Goal: Entertainment & Leisure: Consume media (video, audio)

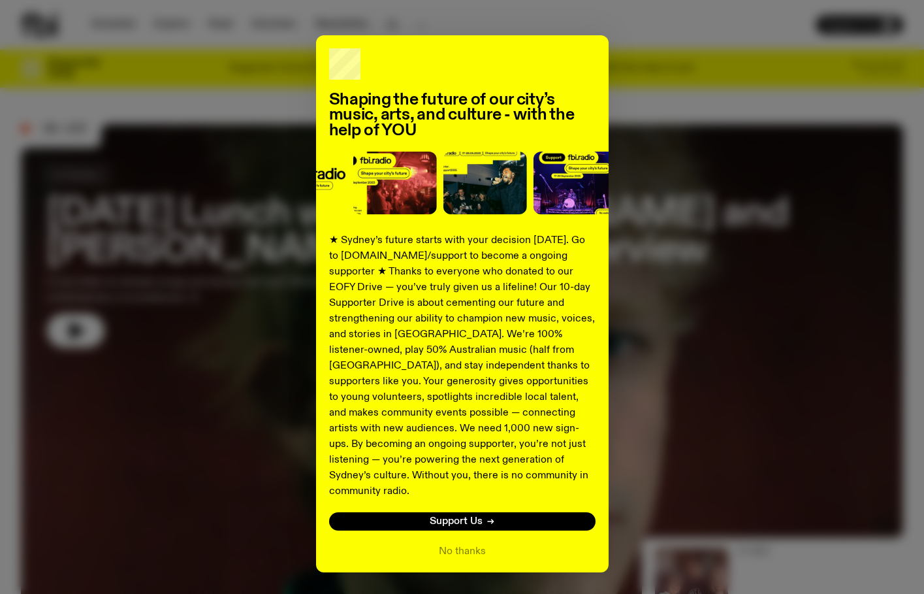
scroll to position [52, 0]
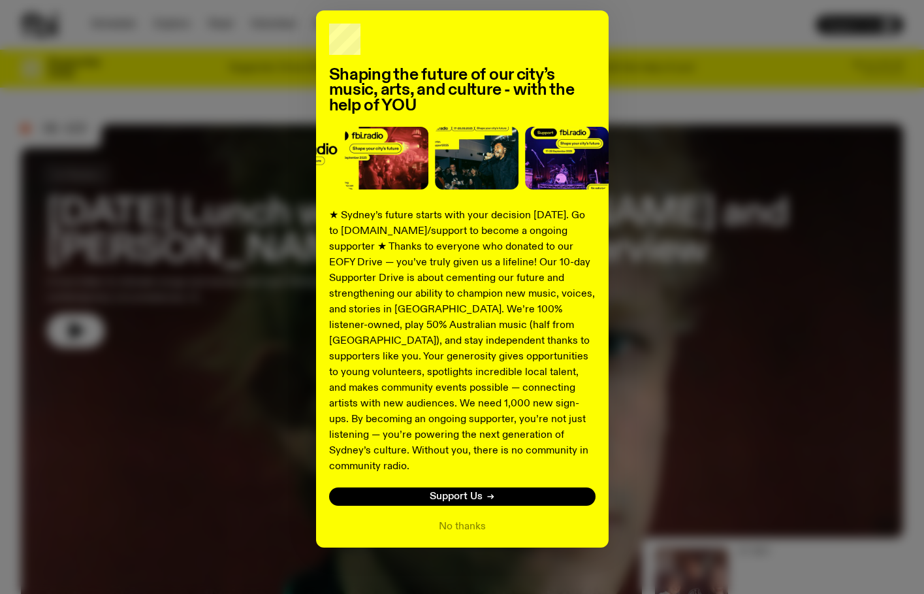
click at [688, 293] on div "Shaping the future of our city’s music, arts, and culture - with the help of YO…" at bounding box center [462, 278] width 882 height 537
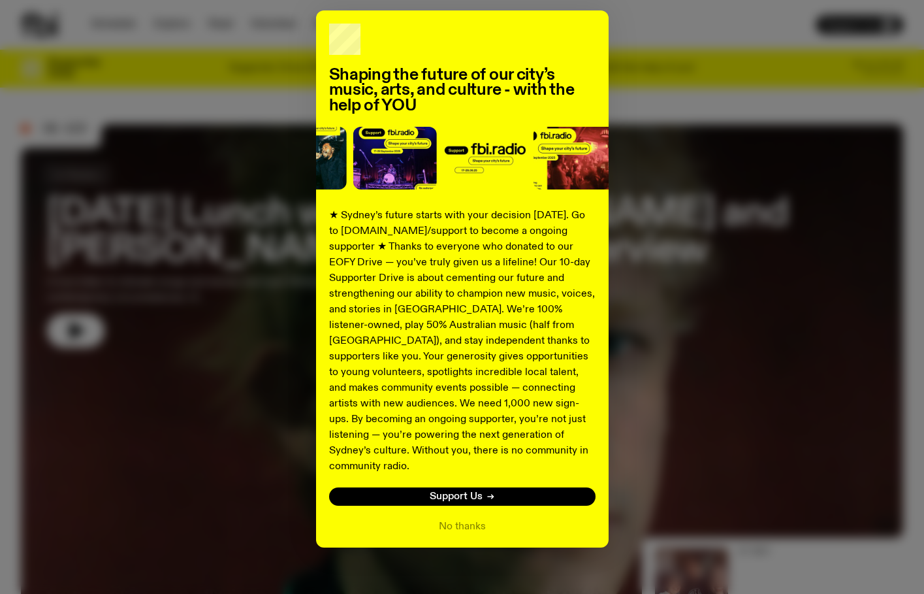
drag, startPoint x: 445, startPoint y: 505, endPoint x: 381, endPoint y: 545, distance: 75.9
click at [381, 545] on div "Shaping the future of our city’s music, arts, and culture - with the help of YO…" at bounding box center [462, 297] width 924 height 594
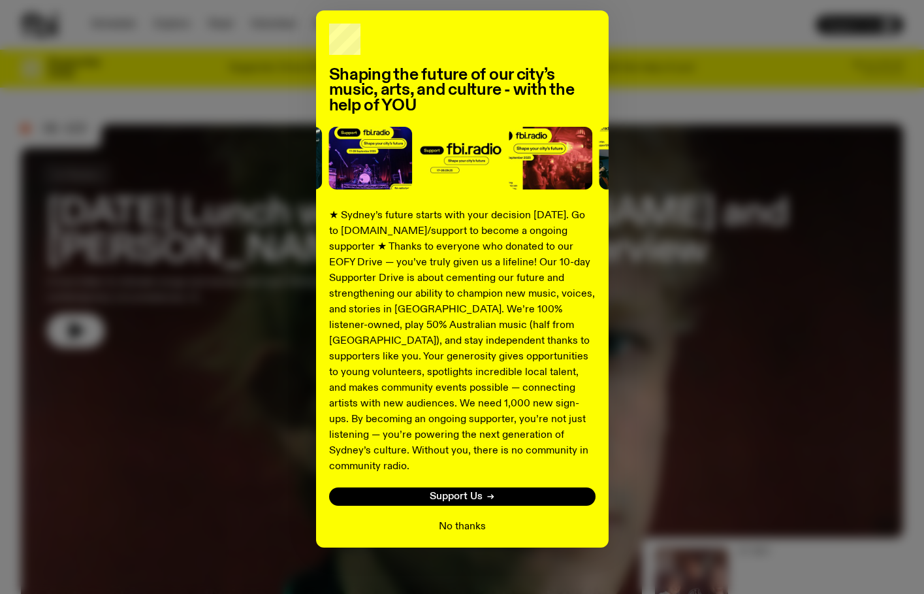
click at [456, 519] on button "No thanks" at bounding box center [462, 527] width 47 height 16
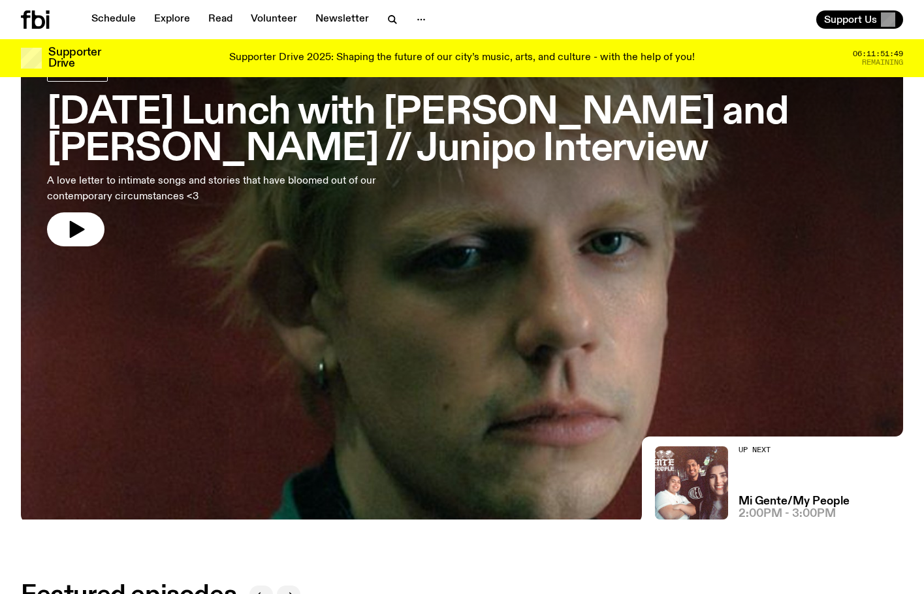
scroll to position [93, 0]
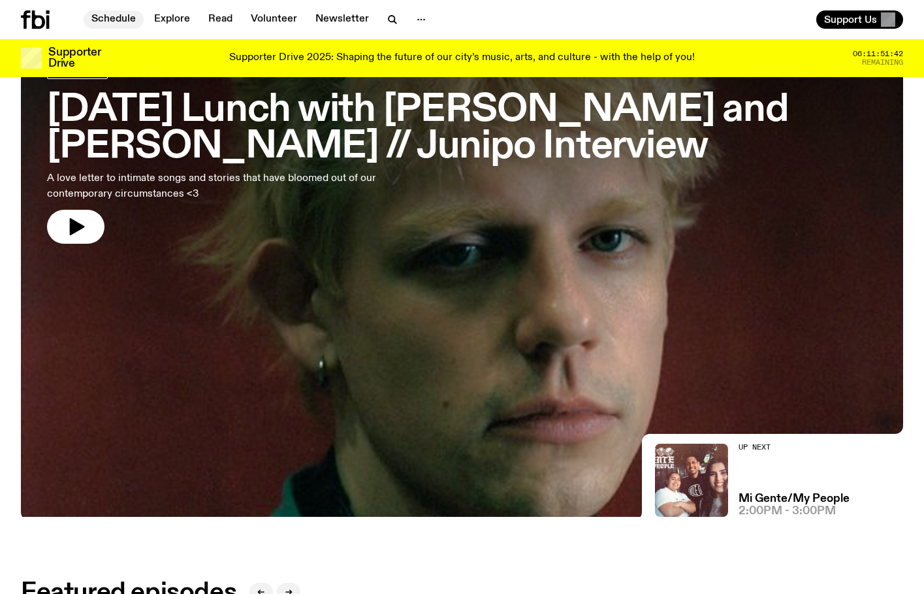
click at [121, 22] on link "Schedule" at bounding box center [114, 19] width 60 height 18
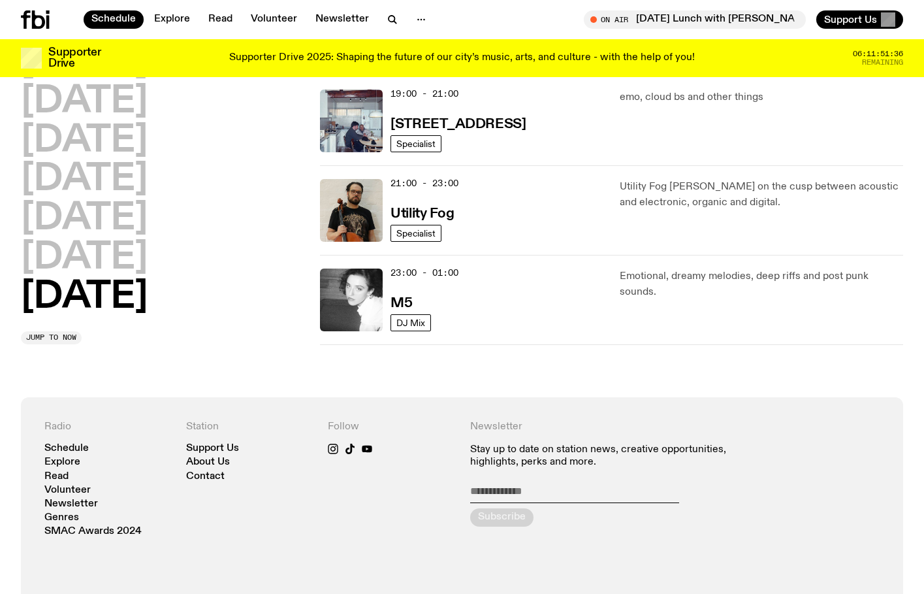
scroll to position [780, 0]
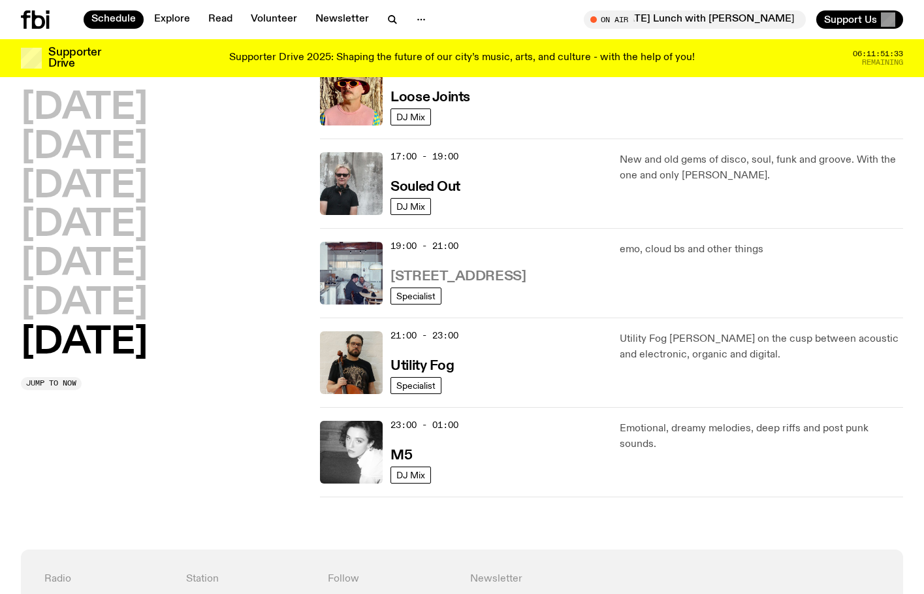
click at [421, 274] on h3 "[STREET_ADDRESS]" at bounding box center [458, 277] width 135 height 14
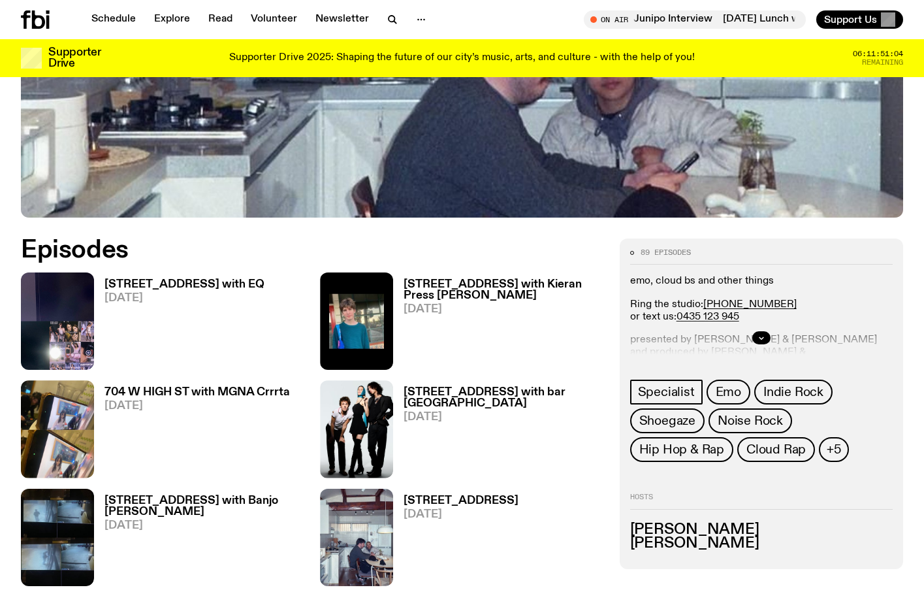
scroll to position [479, 0]
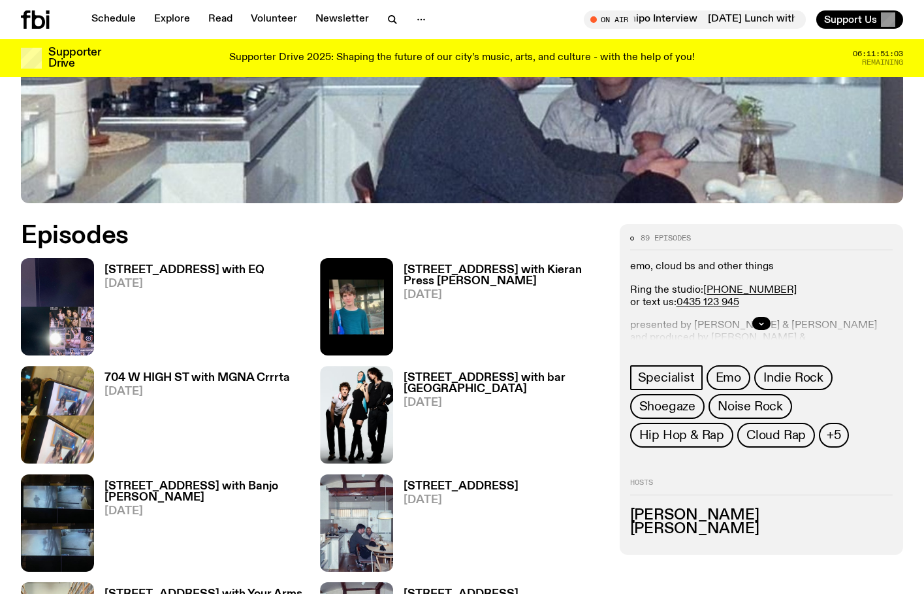
click at [150, 270] on h3 "[STREET_ADDRESS] with EQ" at bounding box center [184, 269] width 160 height 11
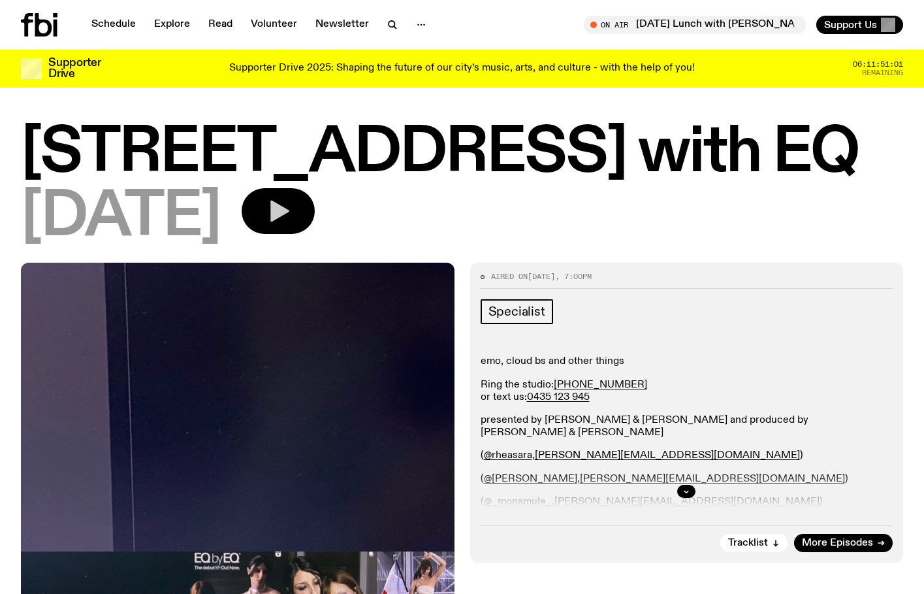
click at [291, 210] on icon "button" at bounding box center [278, 211] width 26 height 26
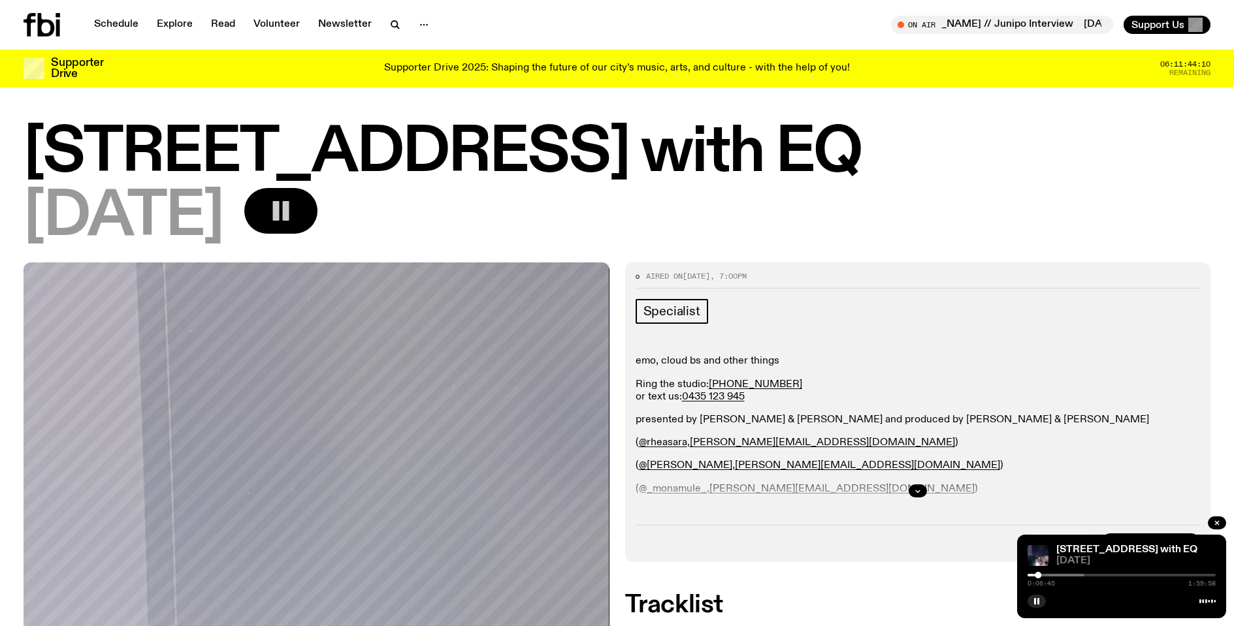
click at [294, 200] on icon "button" at bounding box center [281, 211] width 26 height 26
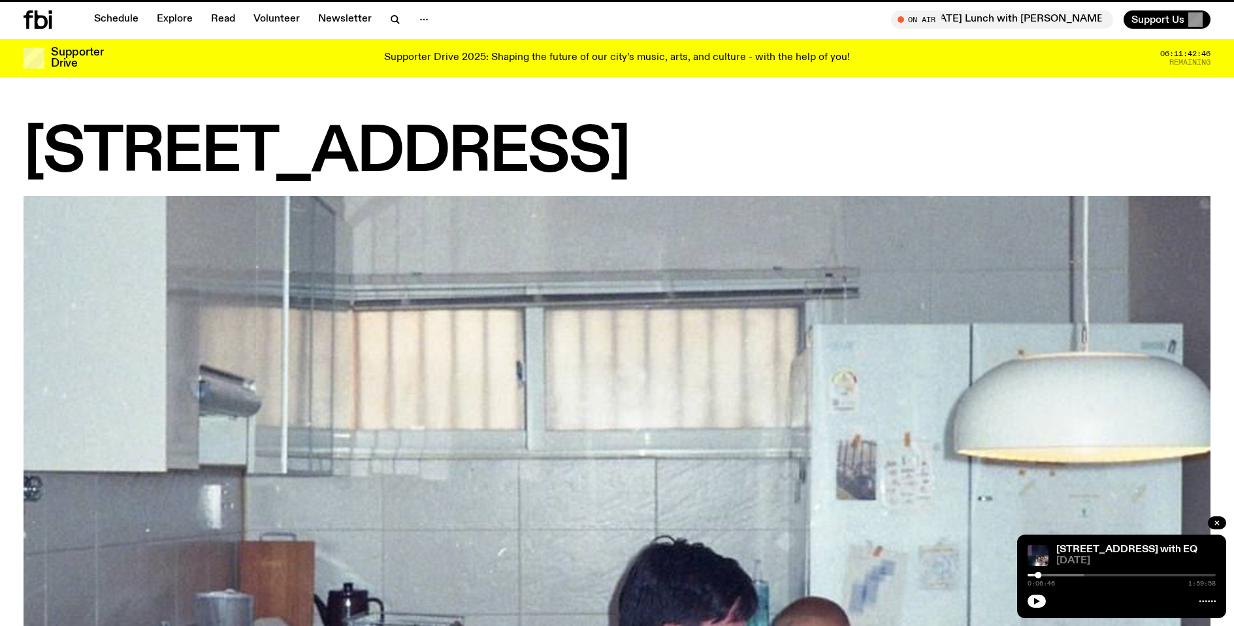
scroll to position [479, 0]
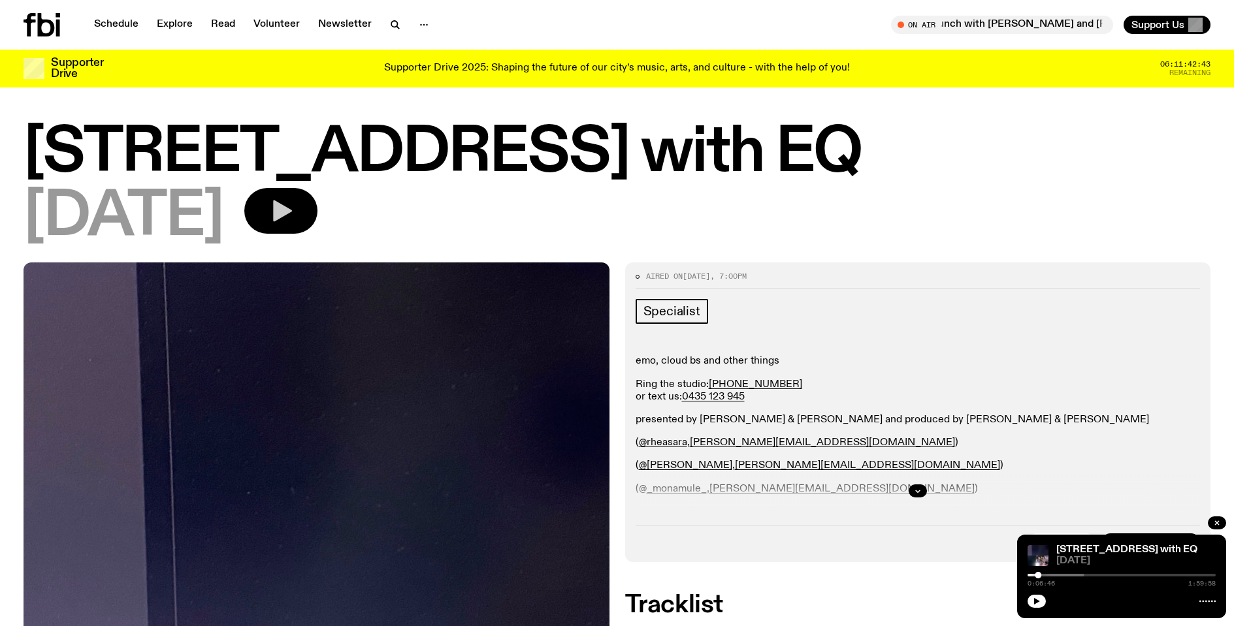
click at [292, 206] on icon "button" at bounding box center [282, 211] width 19 height 22
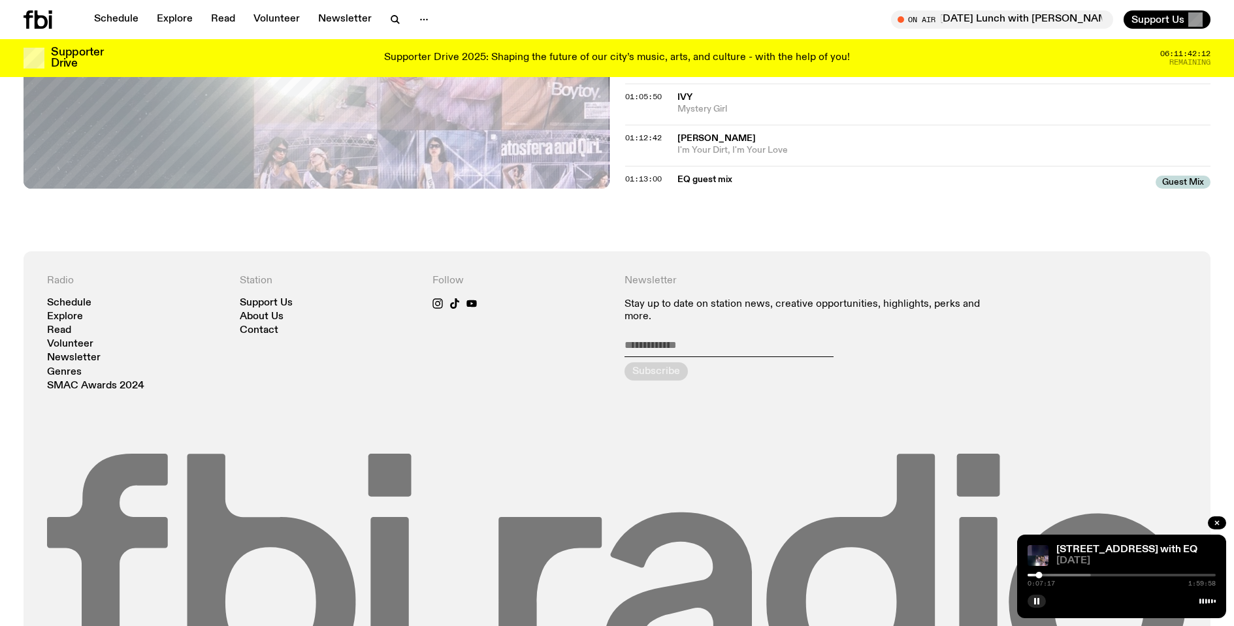
scroll to position [1435, 0]
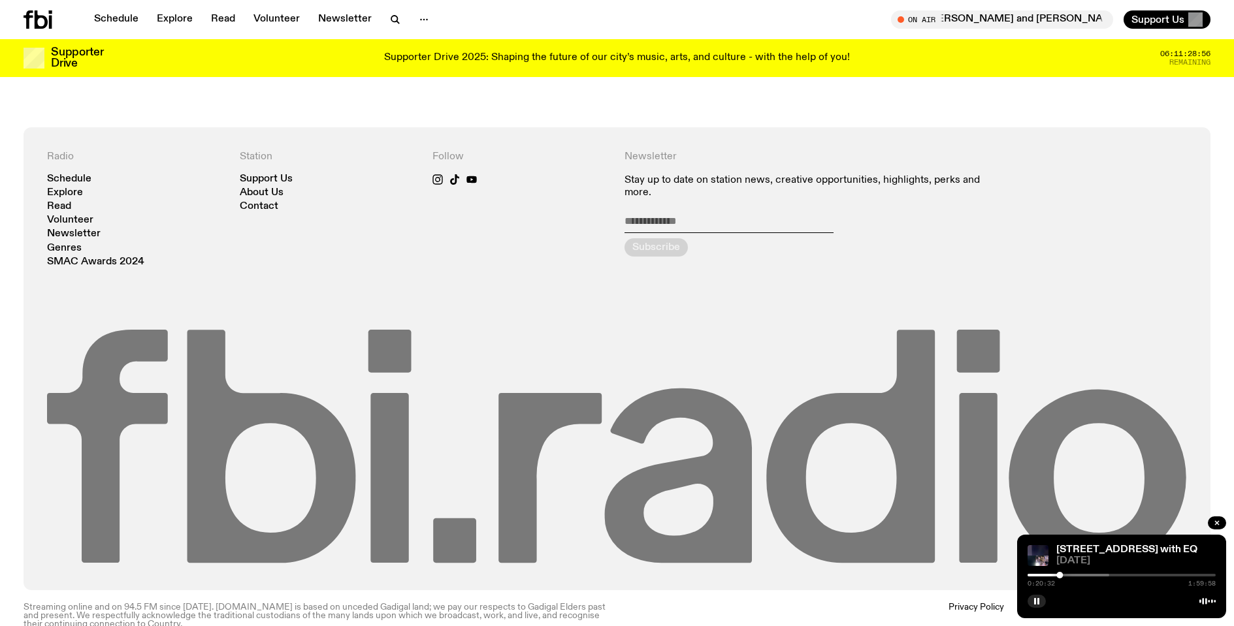
click at [456, 330] on icon at bounding box center [617, 448] width 1140 height 237
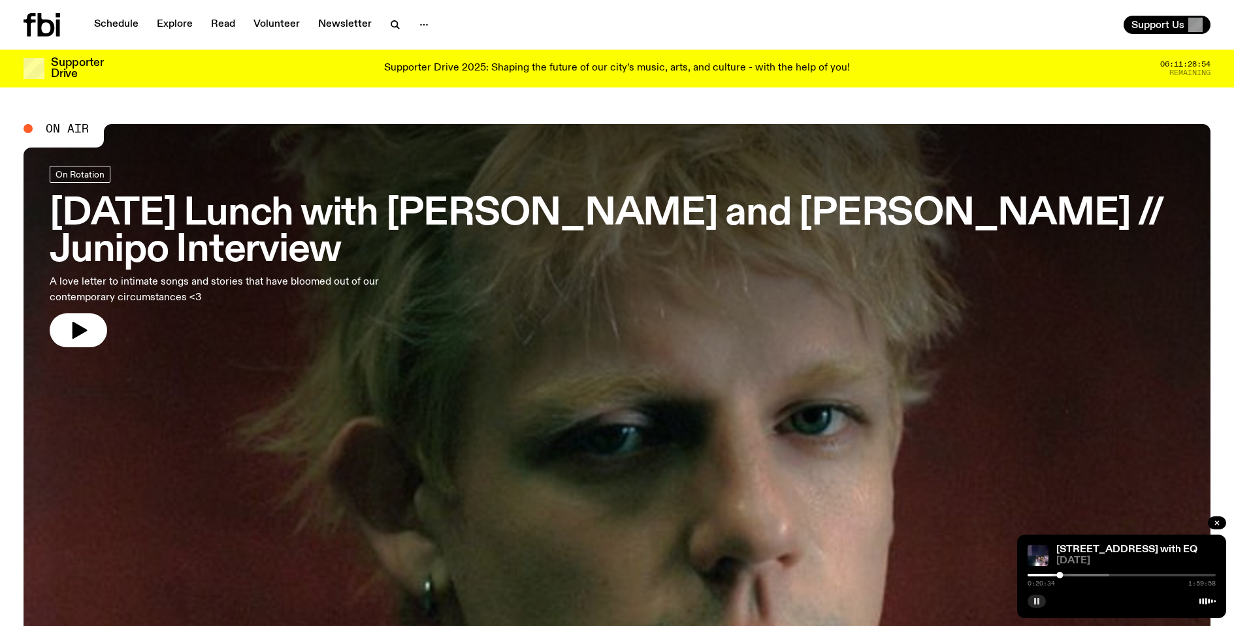
click at [923, 593] on rect "button" at bounding box center [1038, 601] width 2 height 7
